Goal: Information Seeking & Learning: Find specific fact

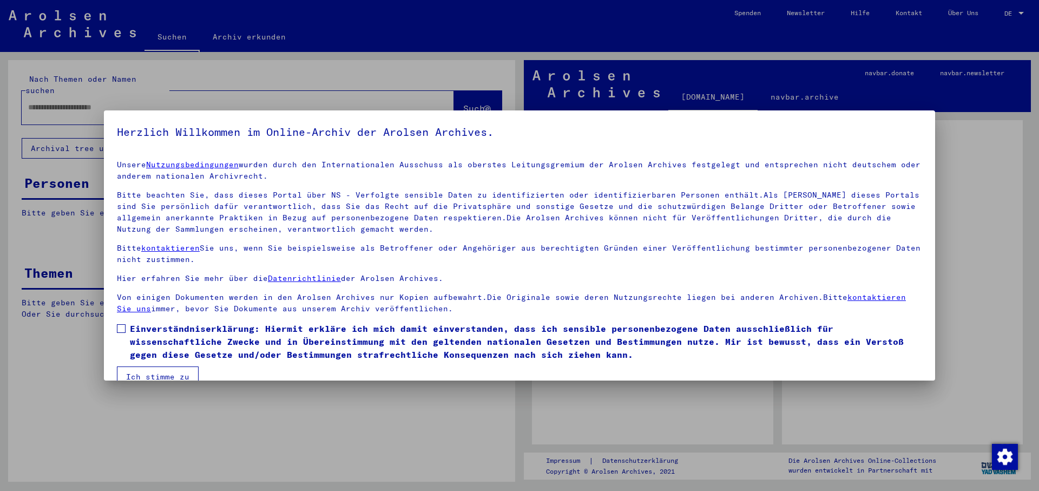
click at [119, 327] on span at bounding box center [121, 328] width 9 height 9
click at [139, 371] on mat-dialog-content "Unsere Nutzungsbedingungen wurden durch den Internationalen Ausschuss als obers…" at bounding box center [519, 268] width 831 height 235
drag, startPoint x: 139, startPoint y: 372, endPoint x: 103, endPoint y: 171, distance: 203.9
click at [139, 370] on button "Ich stimme zu" at bounding box center [158, 376] width 82 height 21
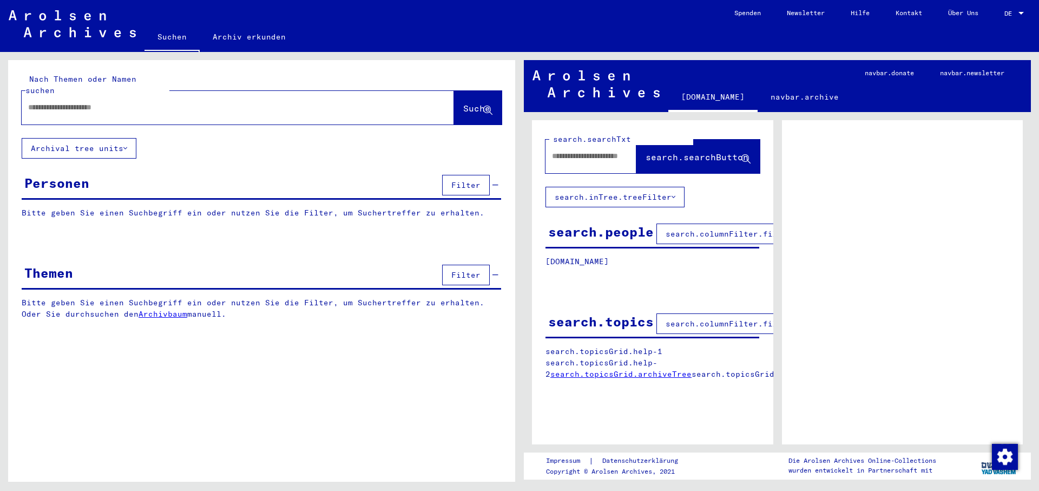
click at [69, 102] on input "text" at bounding box center [228, 107] width 400 height 11
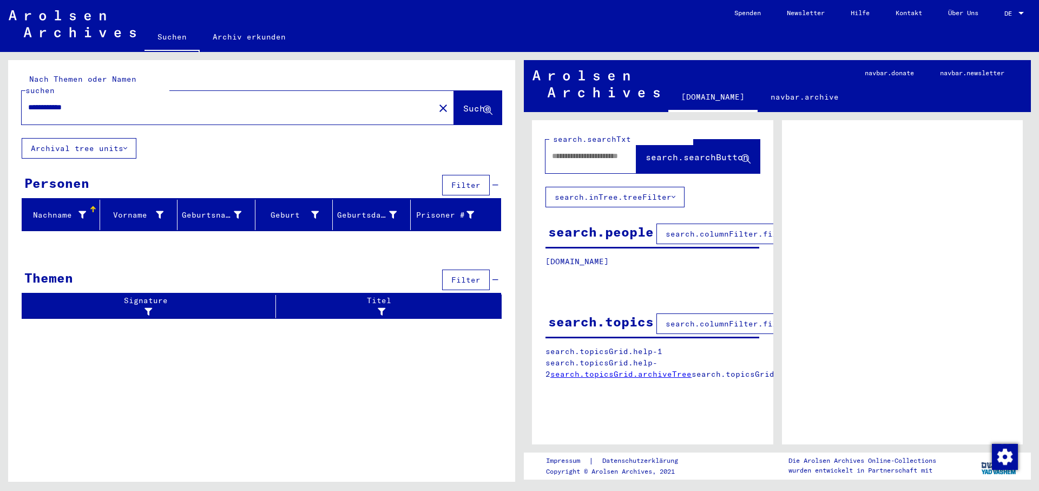
click at [52, 102] on input "**********" at bounding box center [228, 107] width 400 height 11
type input "**********"
drag, startPoint x: 94, startPoint y: 95, endPoint x: 1, endPoint y: 95, distance: 93.6
click at [28, 102] on input "**********" at bounding box center [228, 107] width 400 height 11
type input "**********"
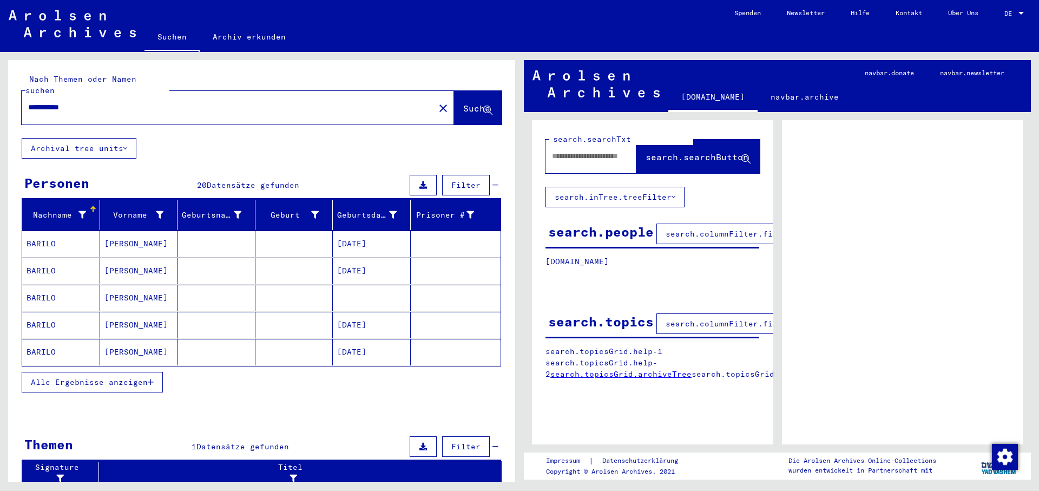
click at [301, 285] on mat-cell at bounding box center [294, 298] width 78 height 27
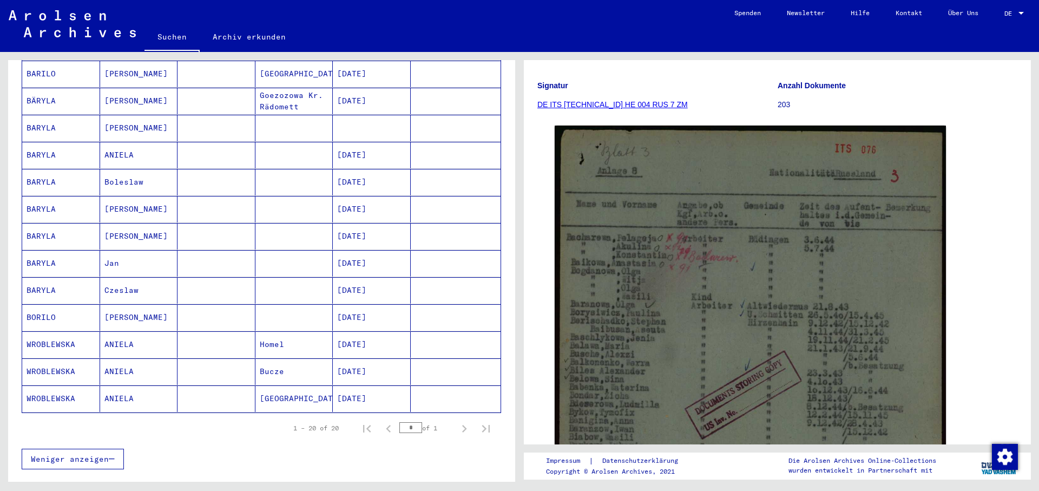
scroll to position [409, 0]
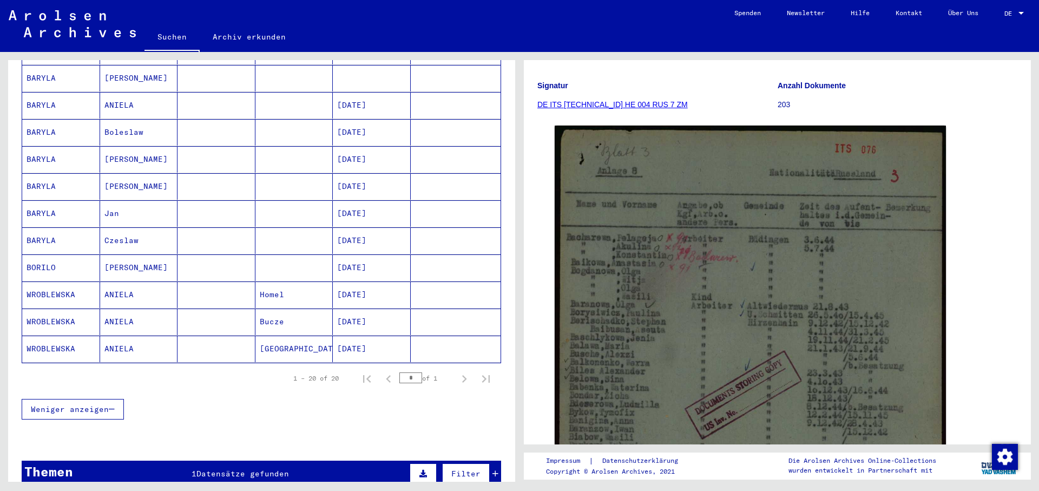
click at [369, 335] on mat-cell "[DATE]" at bounding box center [372, 348] width 78 height 27
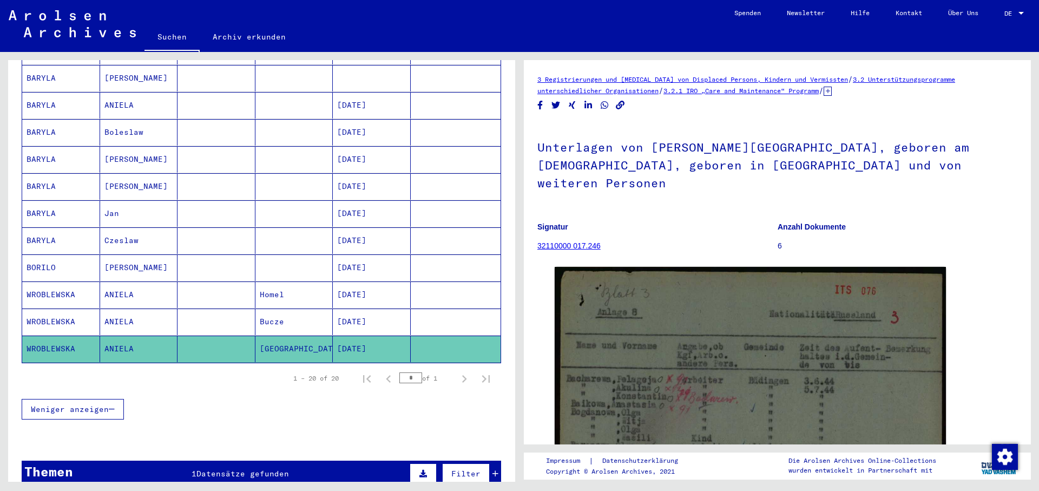
click at [362, 317] on mat-cell "[DATE]" at bounding box center [372, 321] width 78 height 27
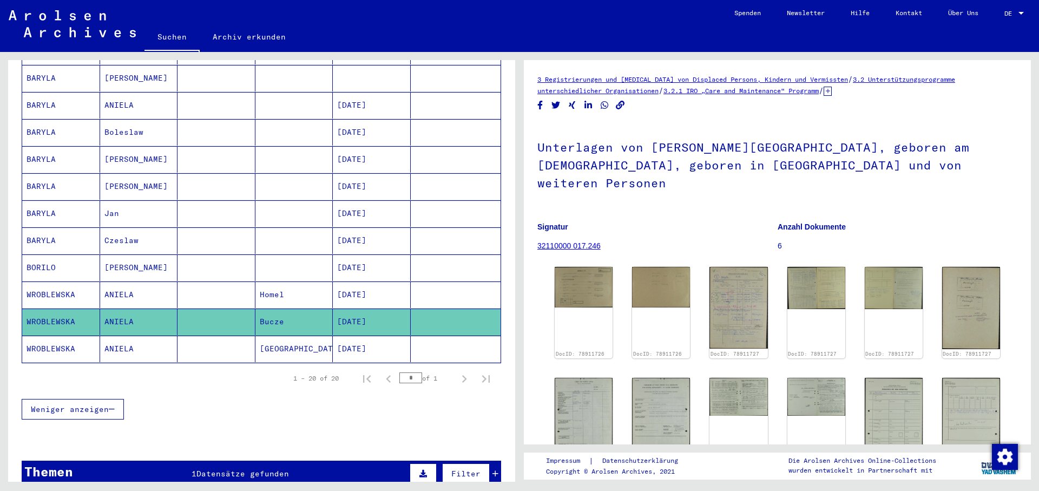
click at [362, 296] on mat-cell "[DATE]" at bounding box center [372, 294] width 78 height 27
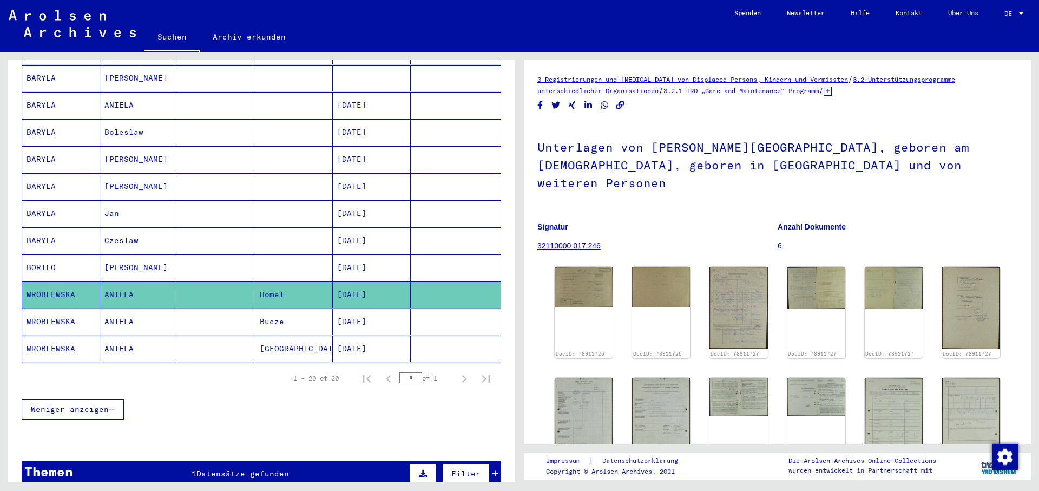
click at [333, 240] on mat-cell "[DATE]" at bounding box center [372, 240] width 78 height 27
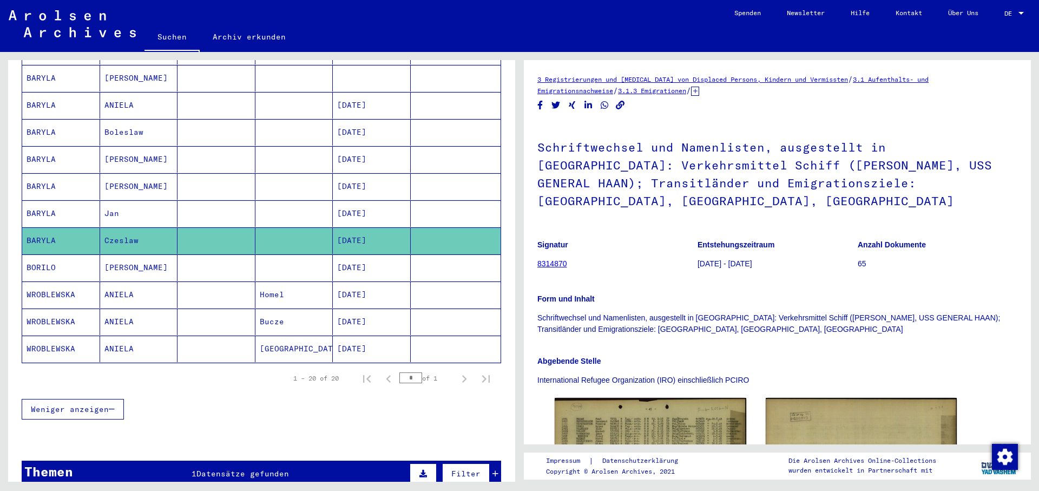
click at [312, 240] on mat-cell at bounding box center [294, 240] width 78 height 27
click at [325, 254] on mat-cell at bounding box center [294, 267] width 78 height 27
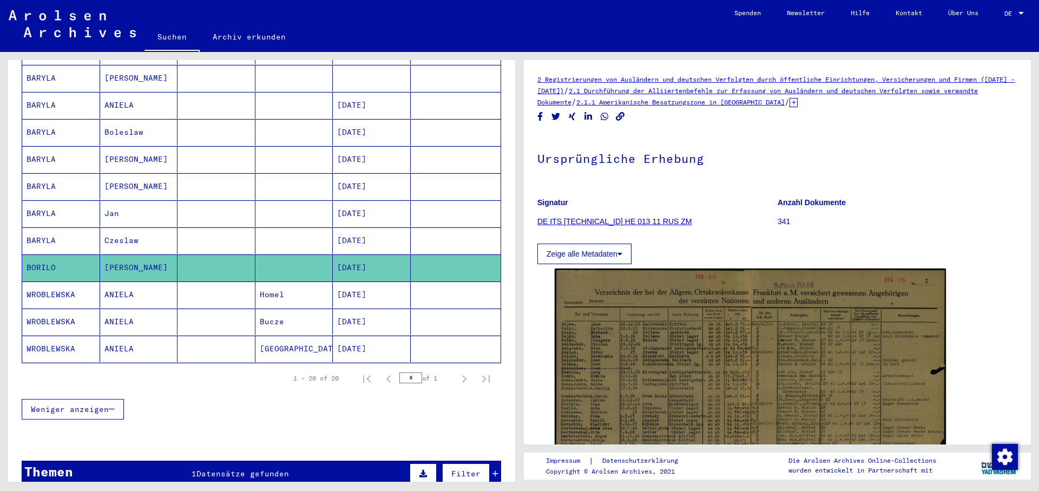
drag, startPoint x: 334, startPoint y: 217, endPoint x: 335, endPoint y: 223, distance: 5.4
click at [334, 227] on mat-cell "[DATE]" at bounding box center [372, 240] width 78 height 27
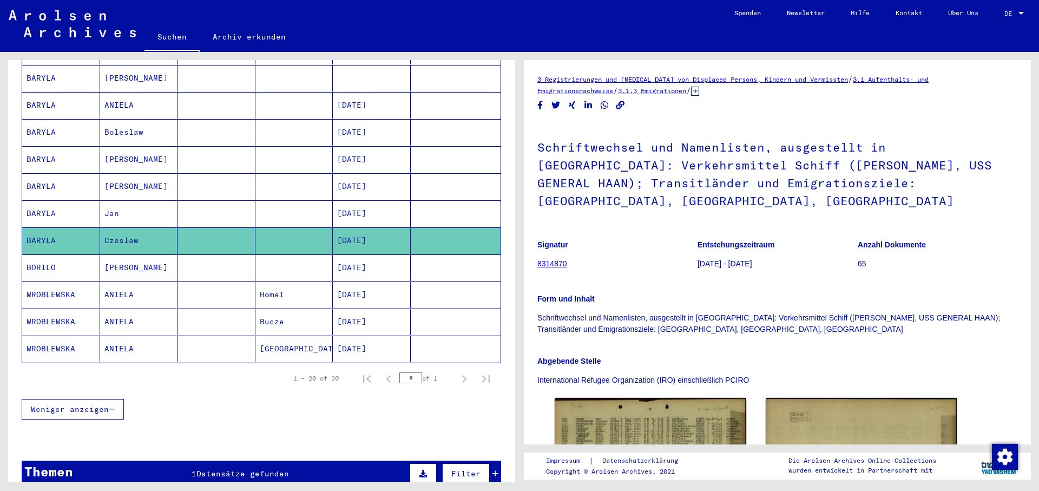
click at [333, 200] on mat-cell "[DATE]" at bounding box center [372, 213] width 78 height 27
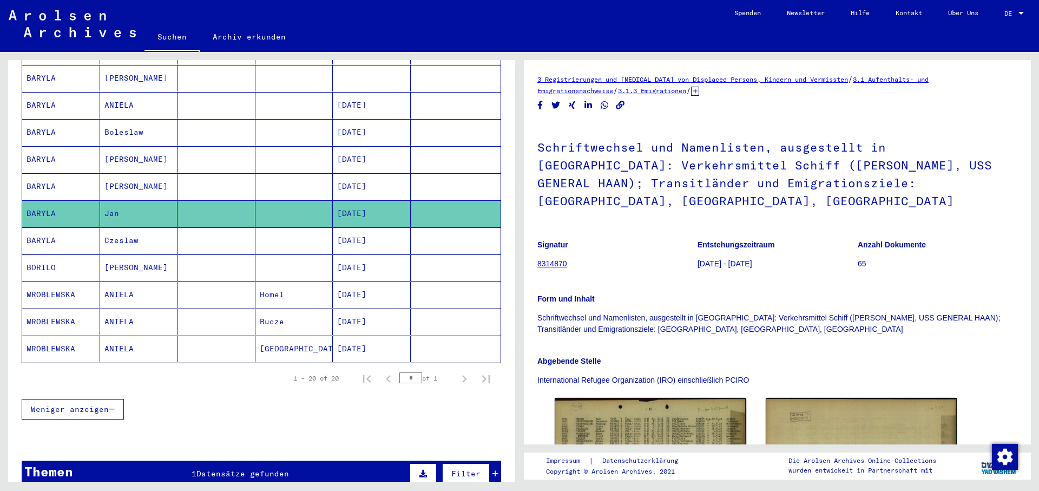
click at [333, 175] on mat-cell "[DATE]" at bounding box center [372, 186] width 78 height 27
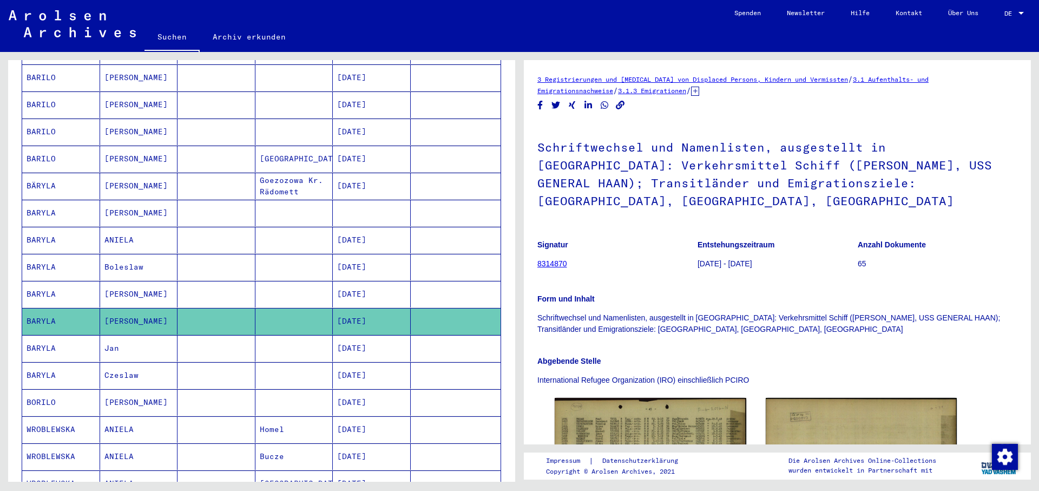
scroll to position [234, 0]
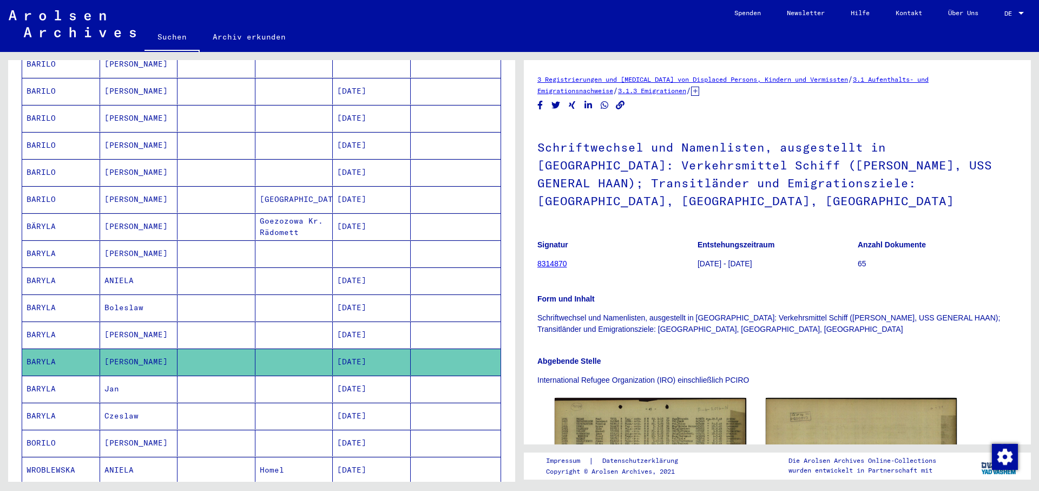
click at [368, 321] on mat-cell "[DATE]" at bounding box center [372, 334] width 78 height 27
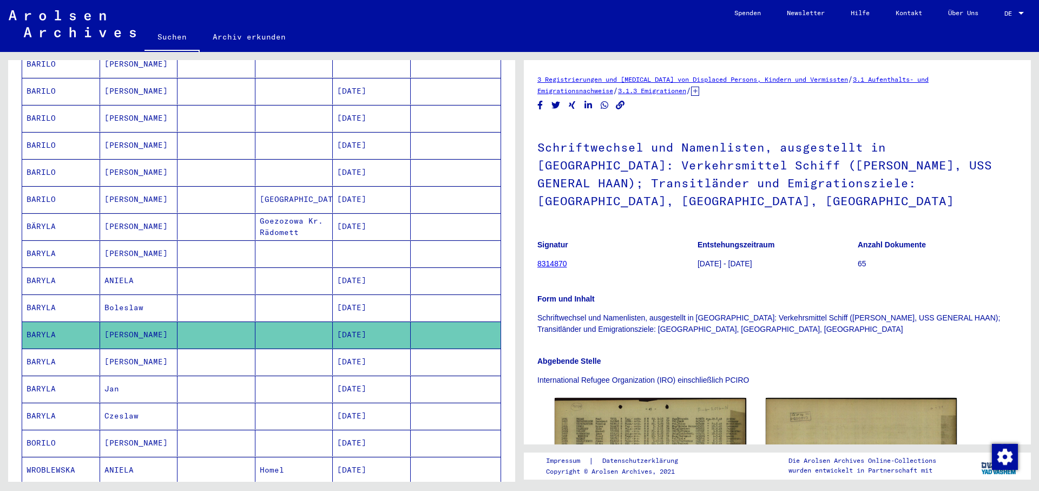
click at [364, 297] on mat-cell "[DATE]" at bounding box center [372, 307] width 78 height 27
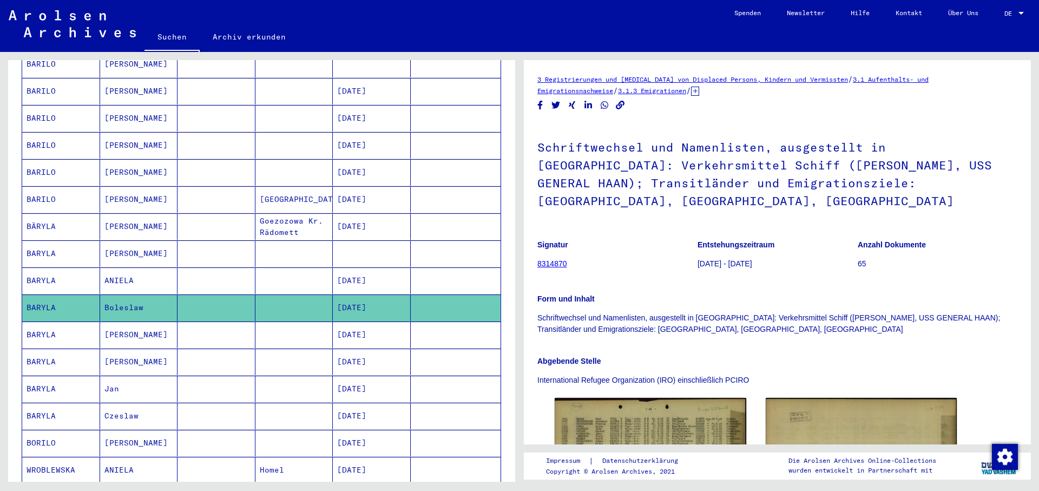
click at [353, 254] on mat-cell at bounding box center [372, 253] width 78 height 27
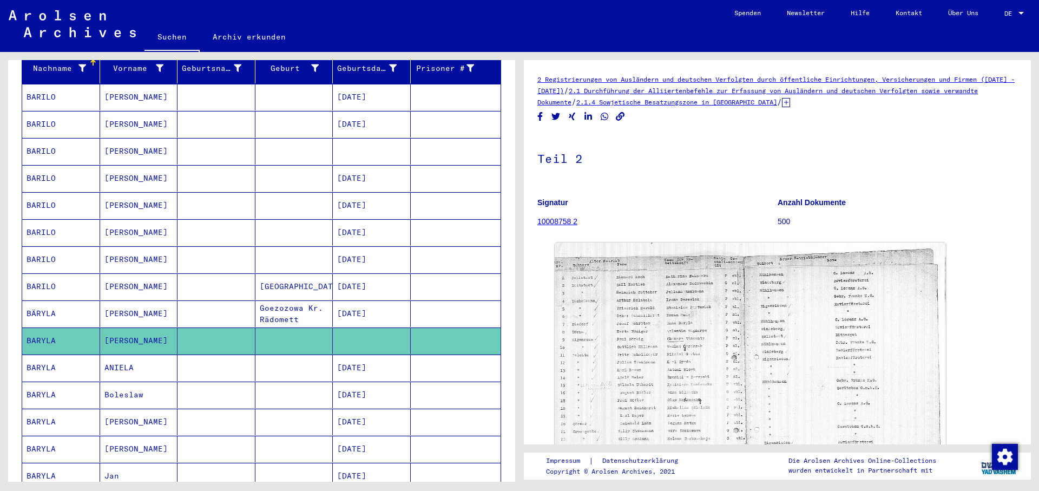
scroll to position [439, 0]
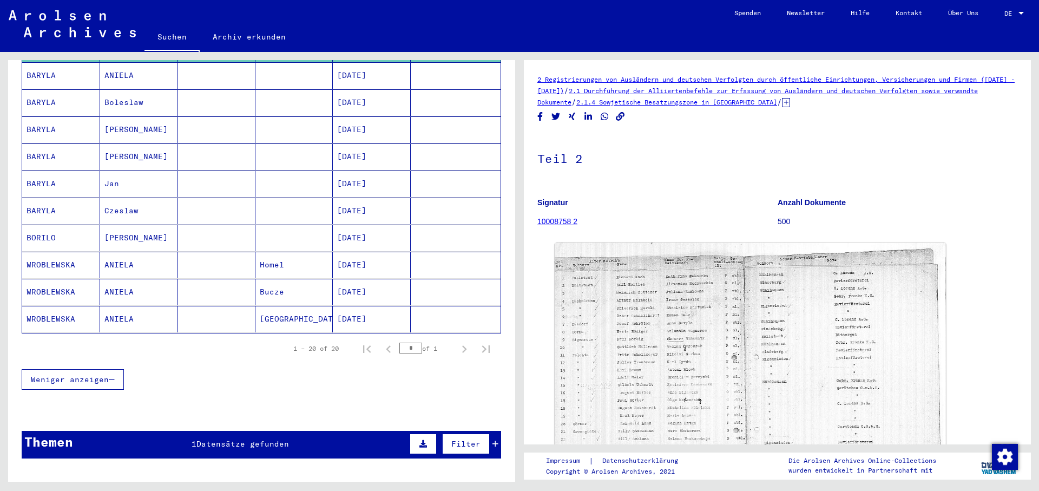
click at [342, 306] on mat-cell "[DATE]" at bounding box center [372, 319] width 78 height 27
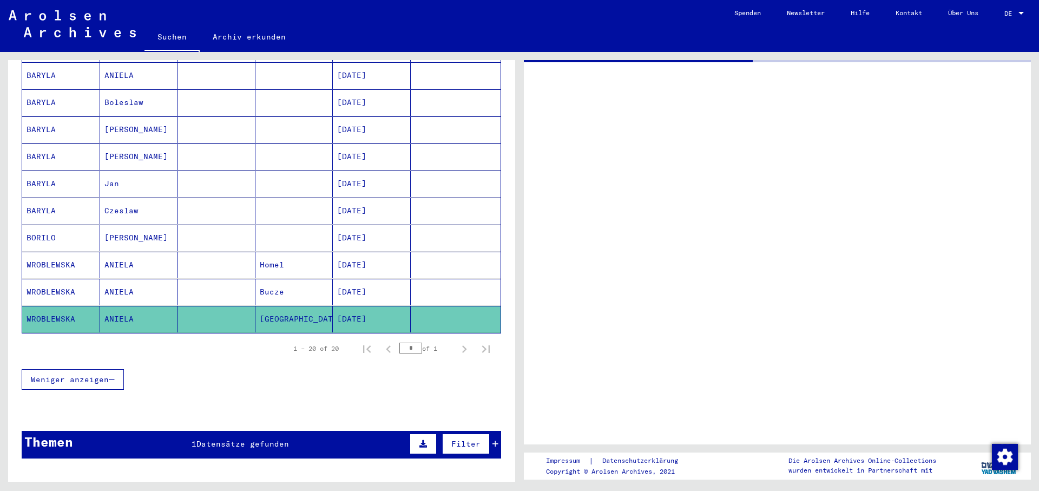
click at [345, 282] on mat-cell "[DATE]" at bounding box center [372, 292] width 78 height 27
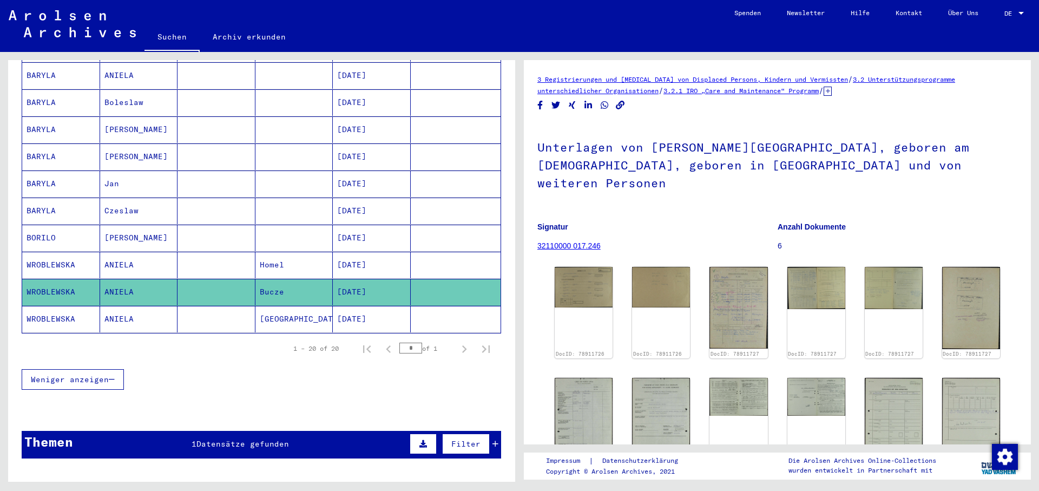
click at [347, 255] on mat-cell "[DATE]" at bounding box center [372, 265] width 78 height 27
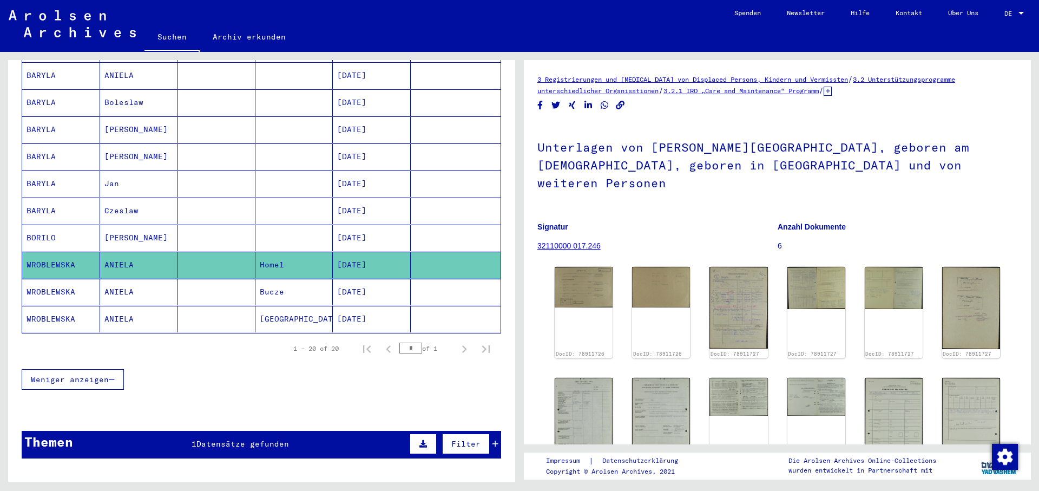
click at [350, 225] on mat-cell "[DATE]" at bounding box center [372, 237] width 78 height 27
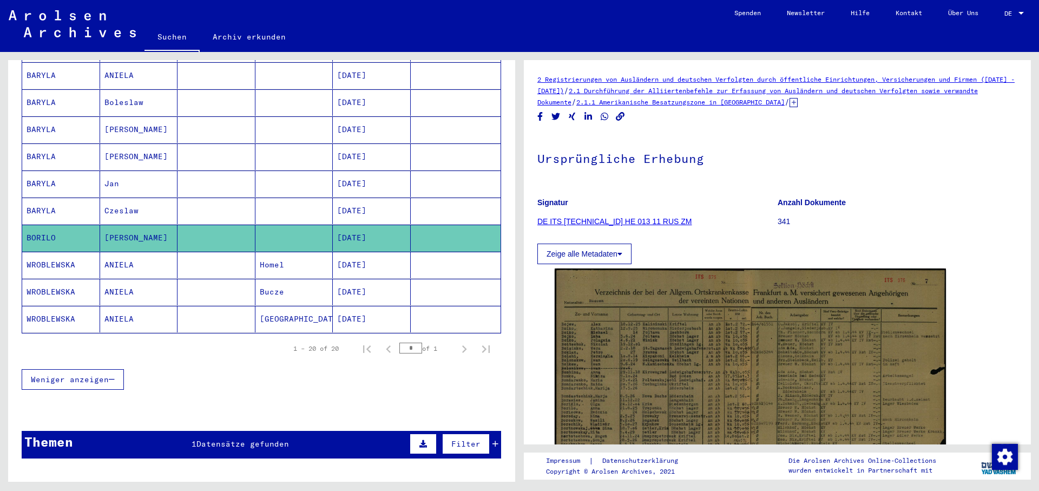
click at [349, 205] on mat-cell "[DATE]" at bounding box center [372, 210] width 78 height 27
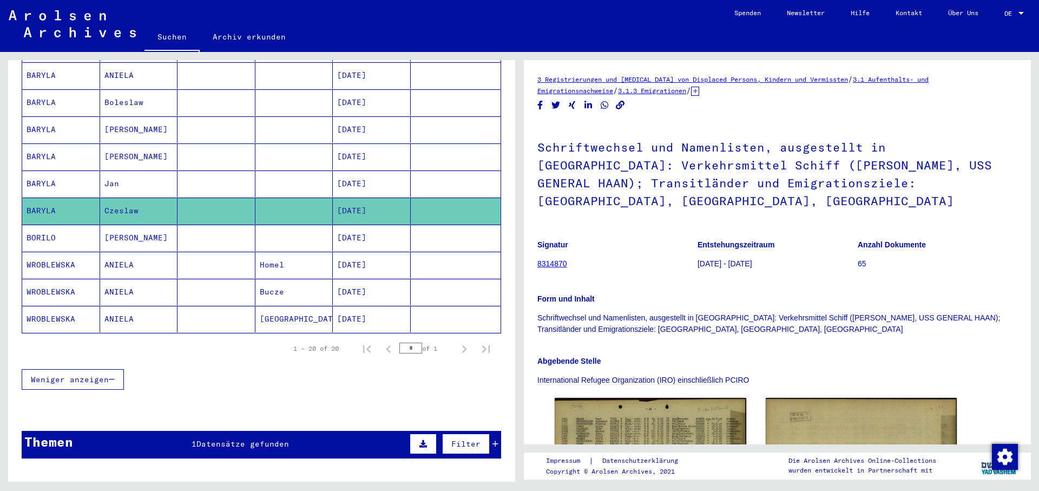
click at [349, 158] on mat-cell "[DATE]" at bounding box center [372, 156] width 78 height 27
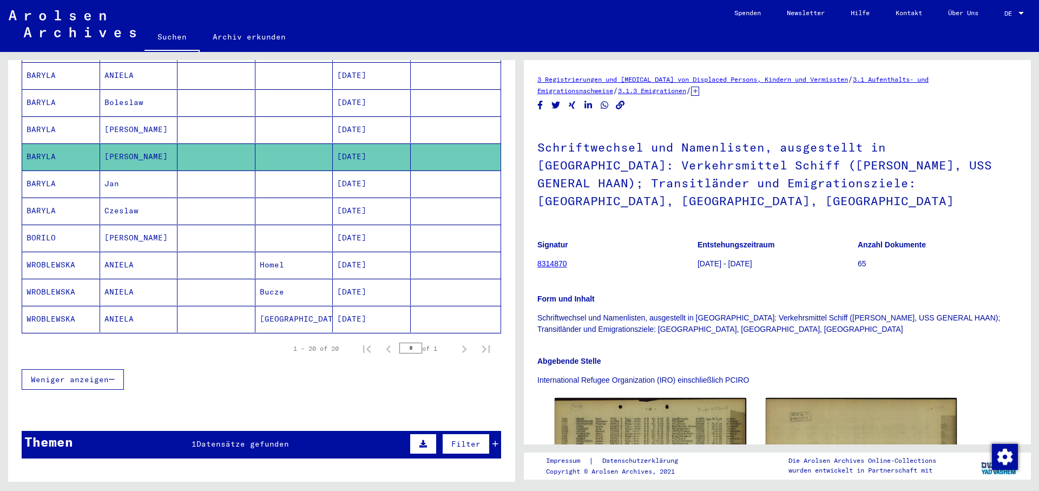
scroll to position [147, 0]
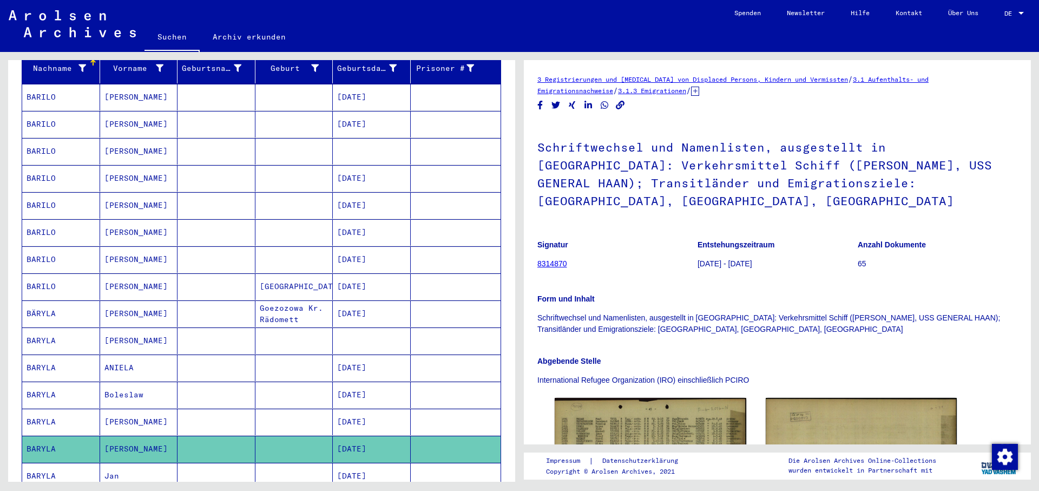
click at [382, 385] on mat-cell "[DATE]" at bounding box center [372, 394] width 78 height 27
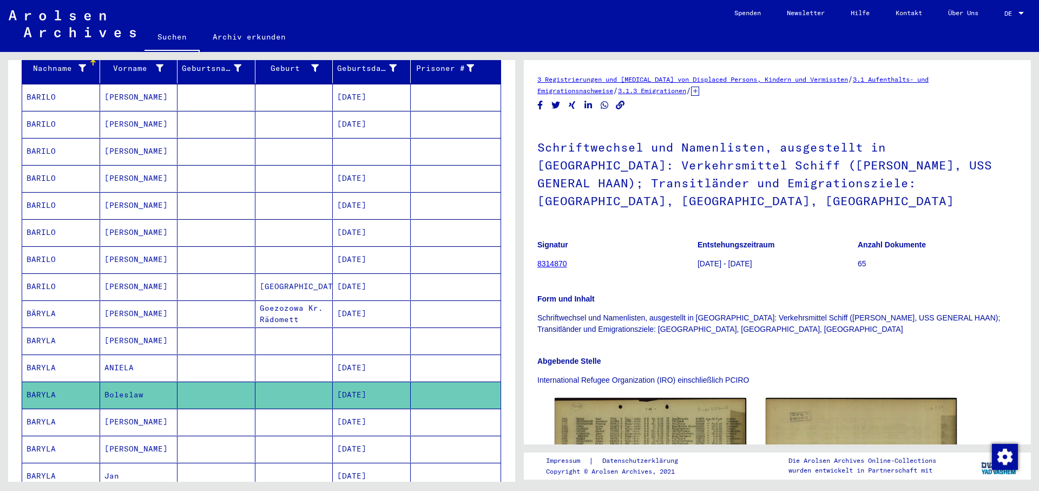
click at [359, 354] on mat-cell "[DATE]" at bounding box center [372, 367] width 78 height 27
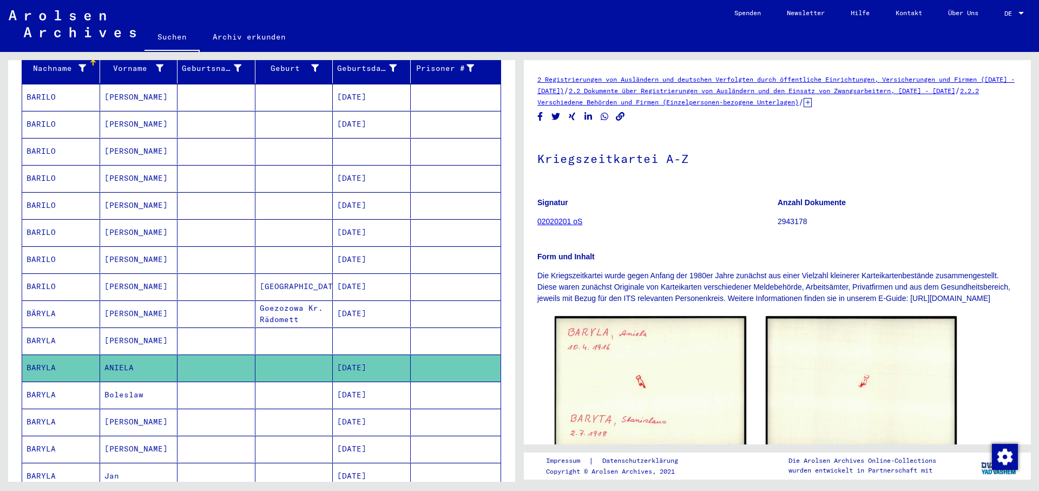
click at [351, 331] on mat-cell at bounding box center [372, 340] width 78 height 27
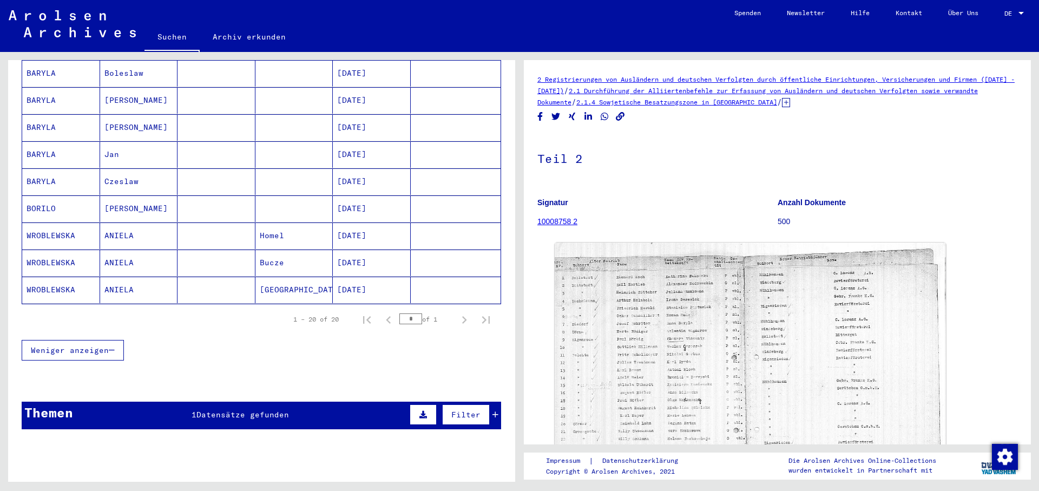
scroll to position [497, 0]
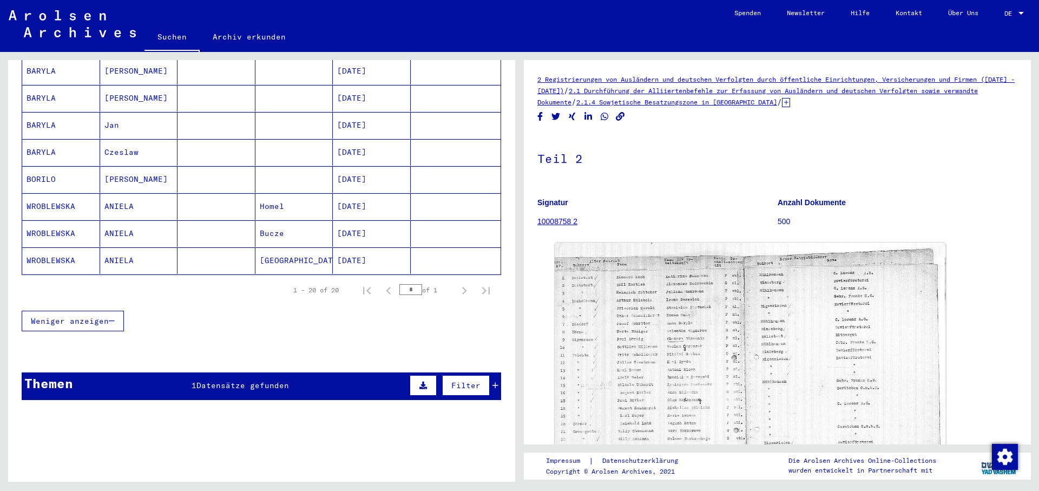
click at [371, 308] on div "Weniger anzeigen" at bounding box center [261, 320] width 479 height 31
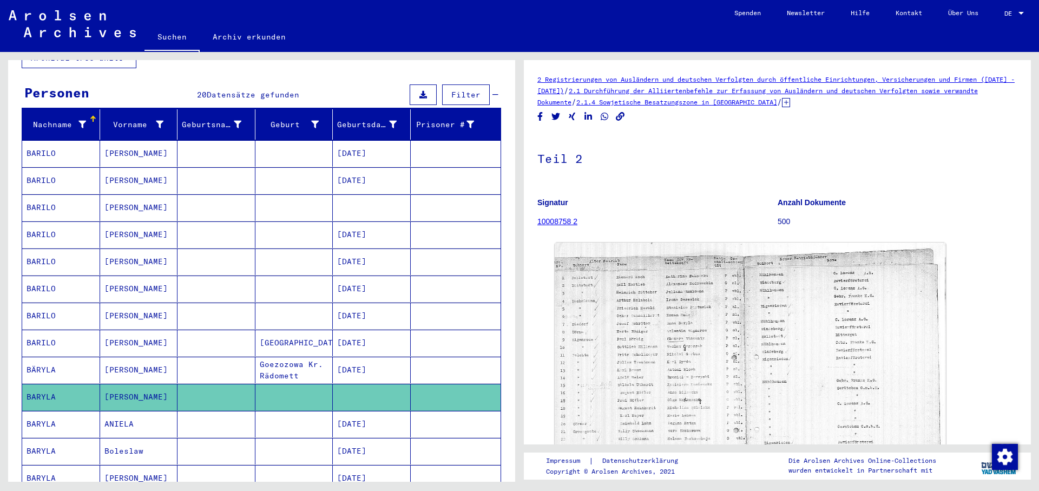
scroll to position [88, 0]
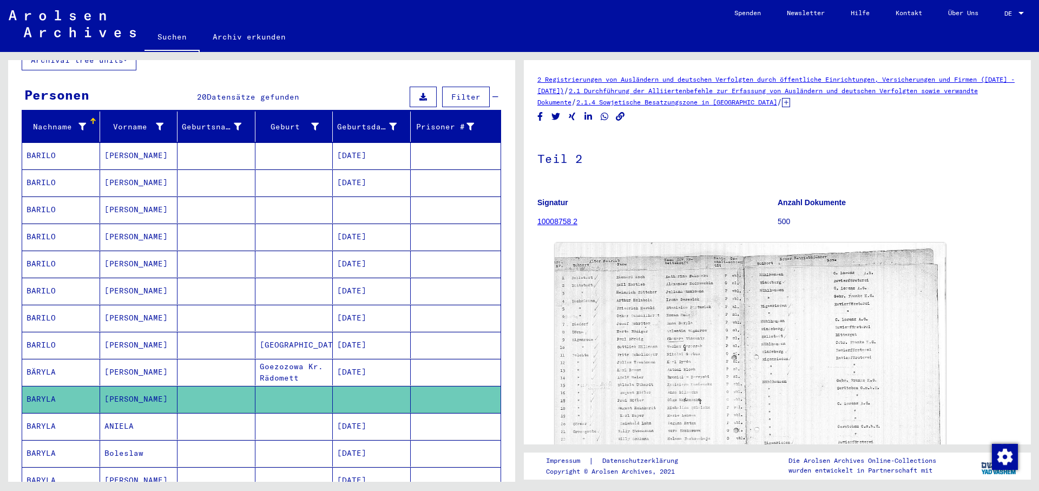
click at [312, 196] on mat-cell at bounding box center [294, 209] width 78 height 27
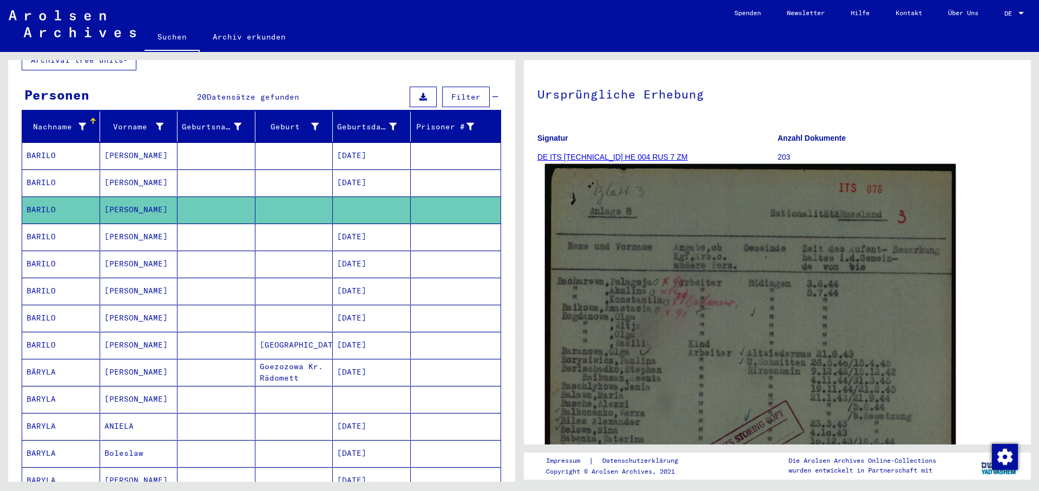
scroll to position [58, 0]
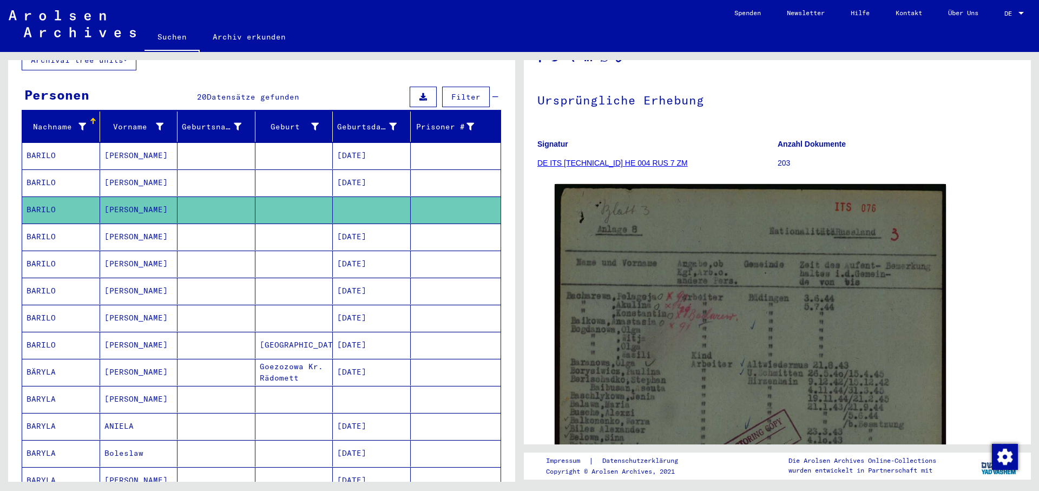
click at [154, 230] on mat-cell "[PERSON_NAME]" at bounding box center [139, 236] width 78 height 27
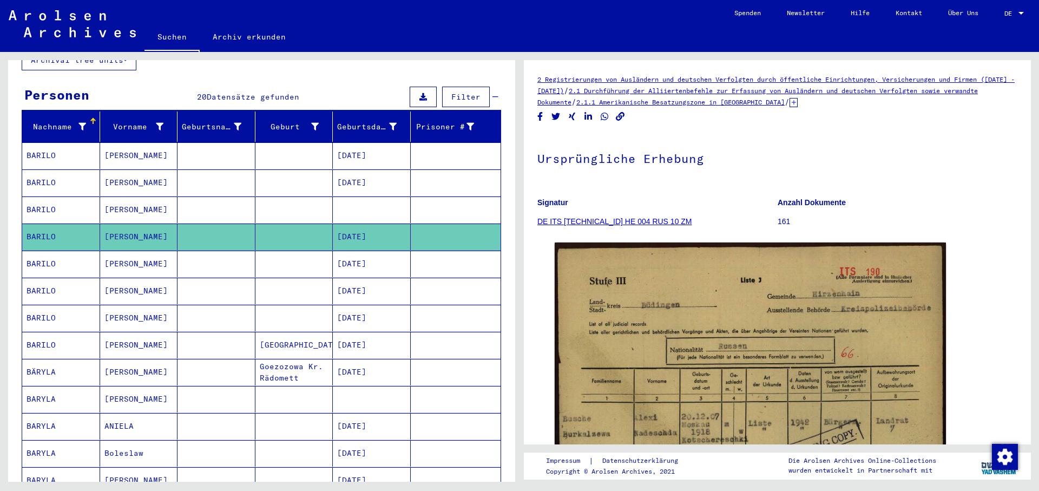
drag, startPoint x: 171, startPoint y: 257, endPoint x: 171, endPoint y: 263, distance: 6.5
click at [171, 257] on mat-cell "[PERSON_NAME]" at bounding box center [139, 263] width 78 height 27
